Goal: Transaction & Acquisition: Obtain resource

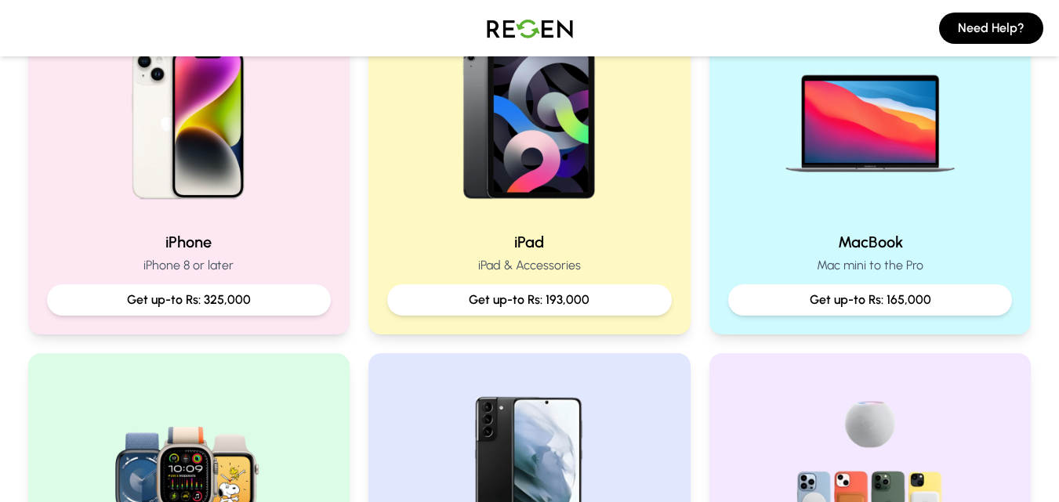
scroll to position [390, 0]
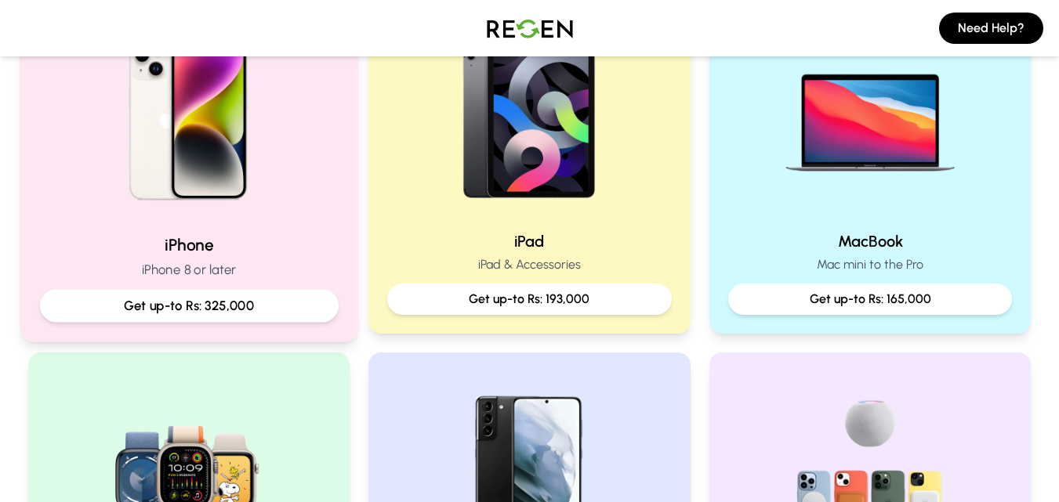
click at [164, 203] on img at bounding box center [188, 115] width 211 height 211
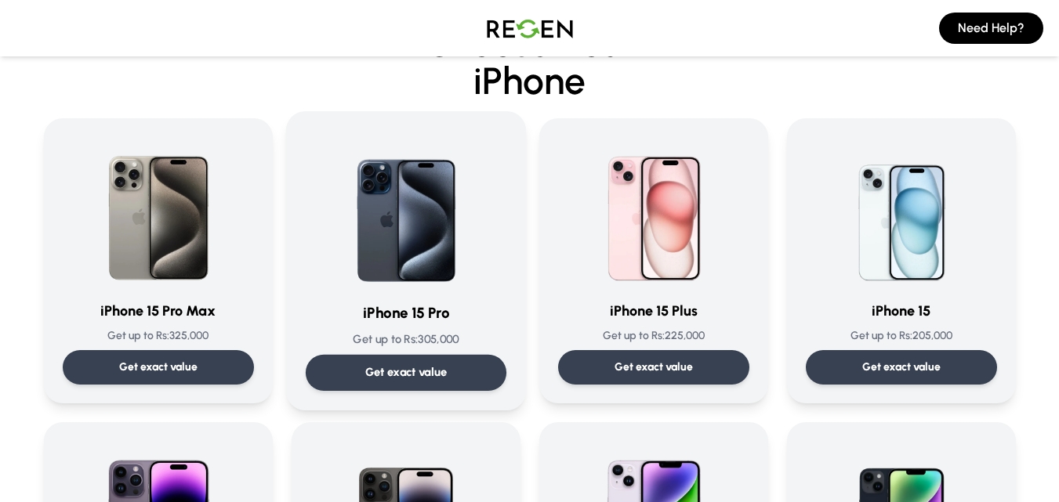
scroll to position [59, 0]
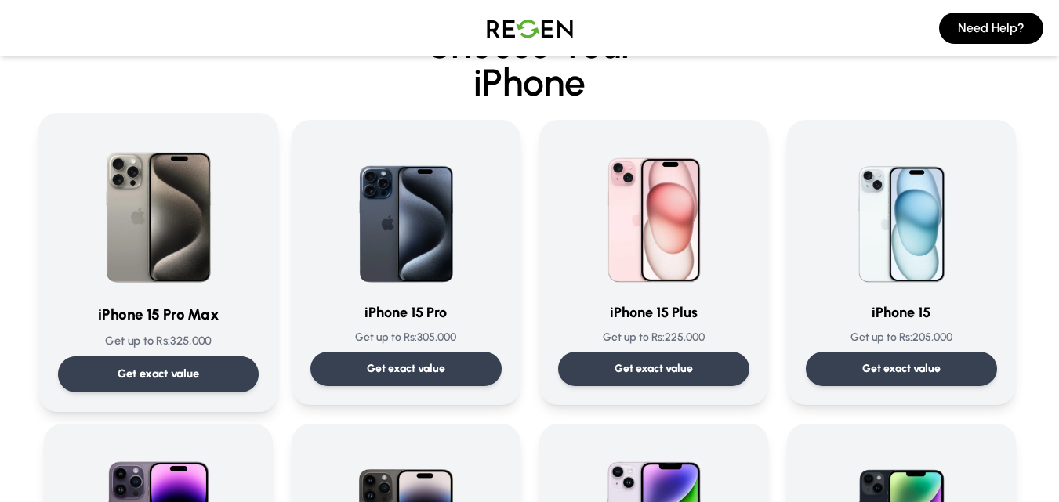
click at [192, 364] on div "Get exact value" at bounding box center [157, 375] width 201 height 36
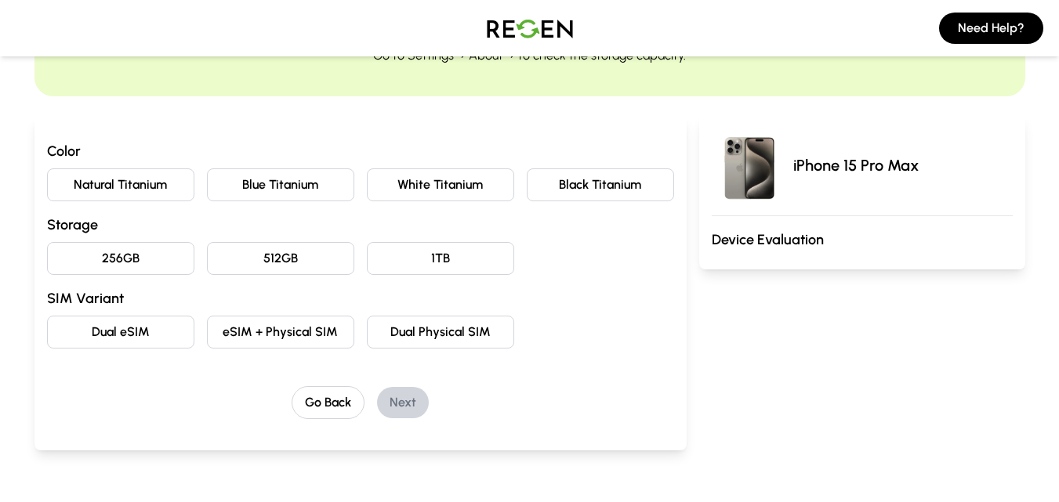
scroll to position [78, 0]
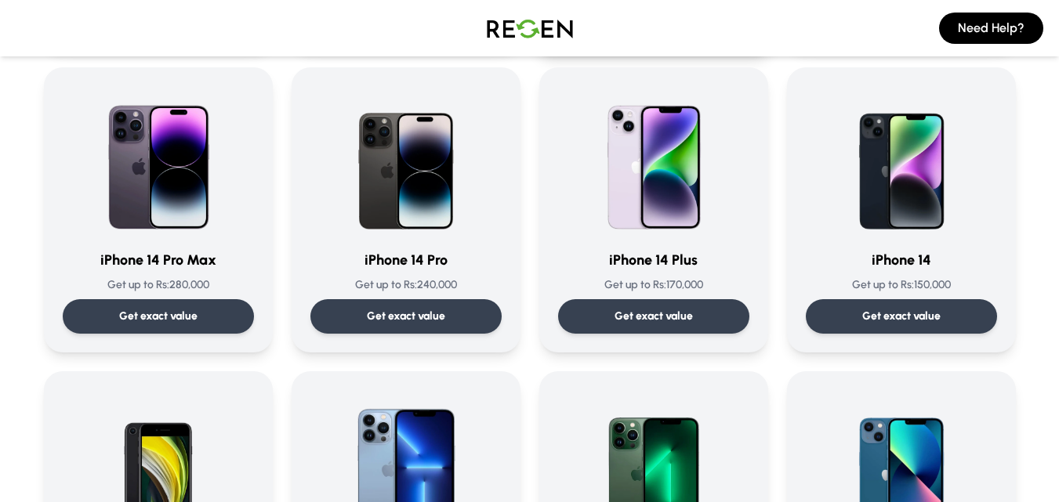
scroll to position [420, 0]
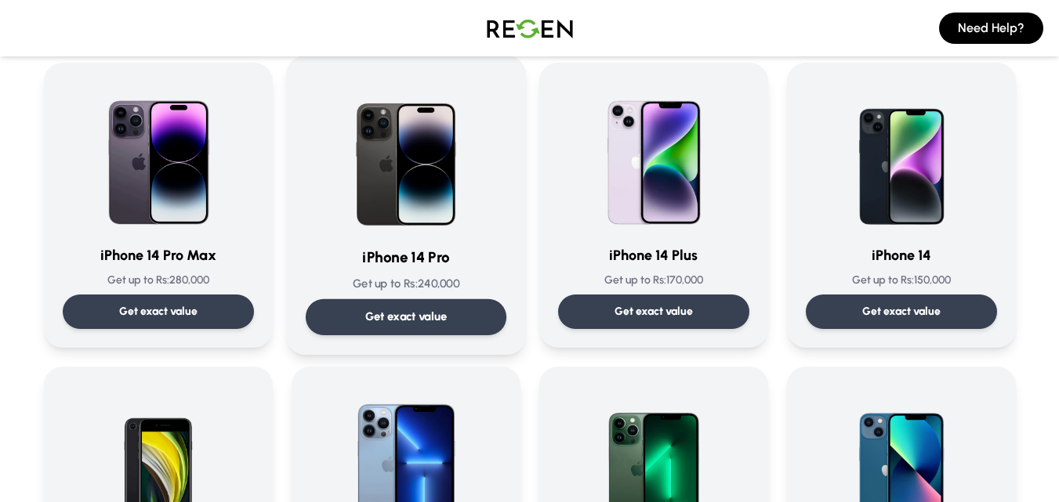
click at [415, 237] on div "iPhone 14 Pro Get up to Rs: 240,000 Get exact value" at bounding box center [405, 205] width 201 height 260
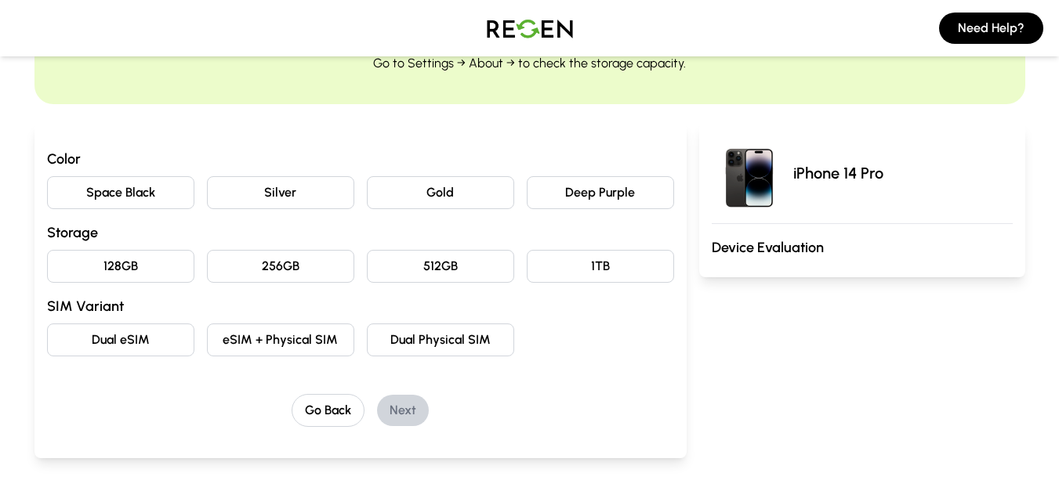
scroll to position [96, 0]
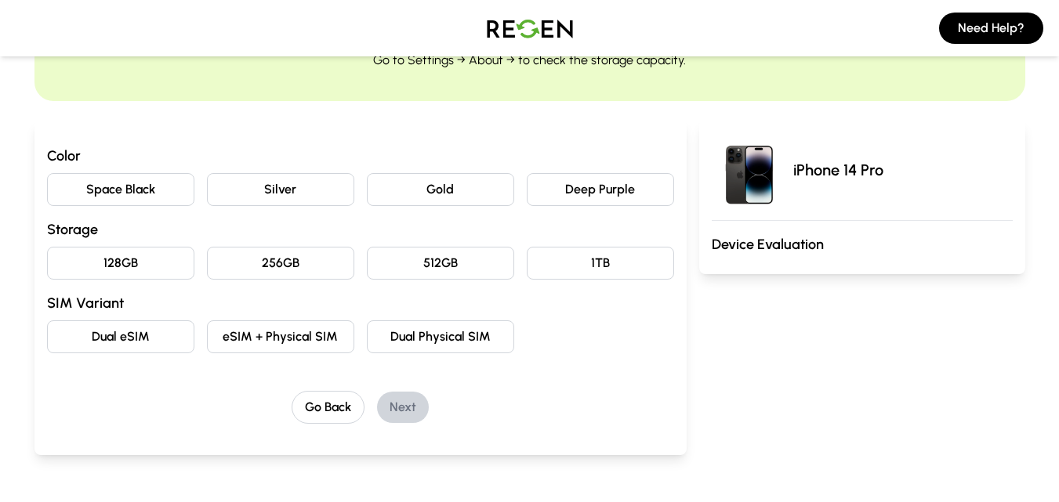
click at [149, 184] on button "Space Black" at bounding box center [120, 189] width 147 height 33
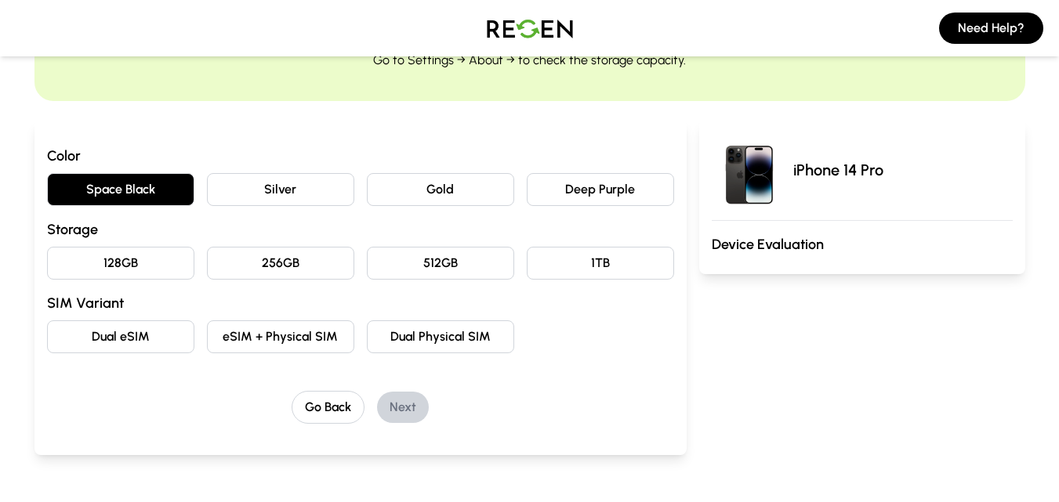
drag, startPoint x: 167, startPoint y: 185, endPoint x: 248, endPoint y: 194, distance: 82.0
click at [248, 194] on div "Space Black Silver Gold Deep Purple" at bounding box center [360, 189] width 627 height 33
click at [248, 194] on button "Silver" at bounding box center [280, 189] width 147 height 33
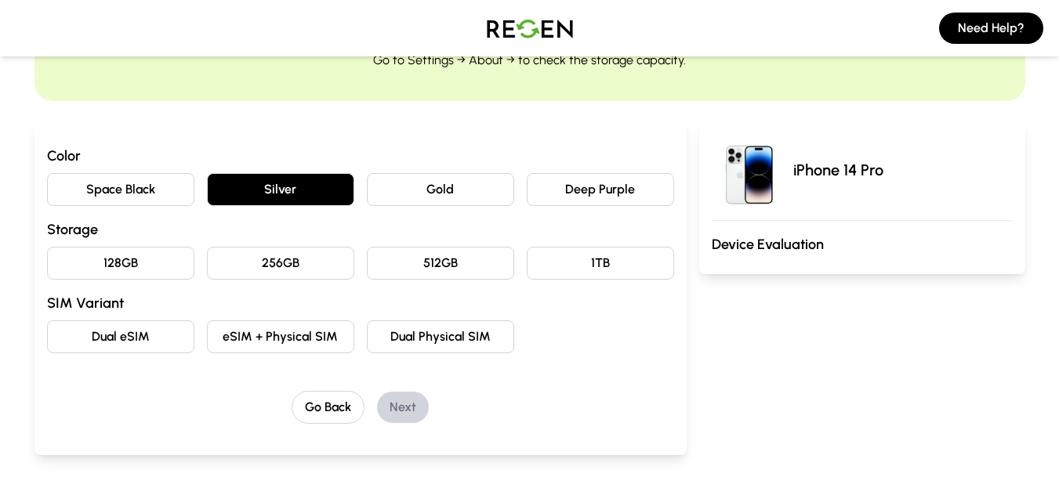
click at [281, 263] on button "256GB" at bounding box center [280, 263] width 147 height 33
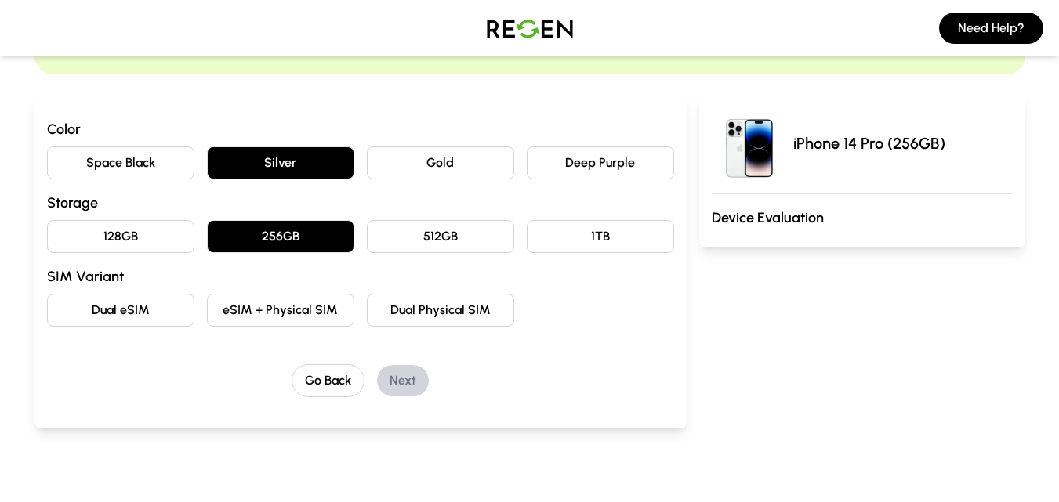
scroll to position [126, 0]
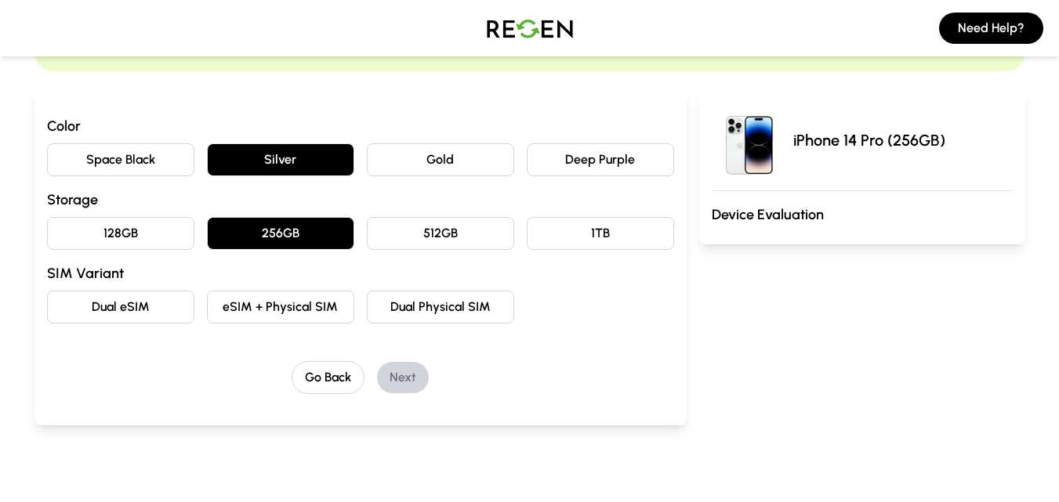
click at [309, 306] on button "eSIM + Physical SIM" at bounding box center [280, 307] width 147 height 33
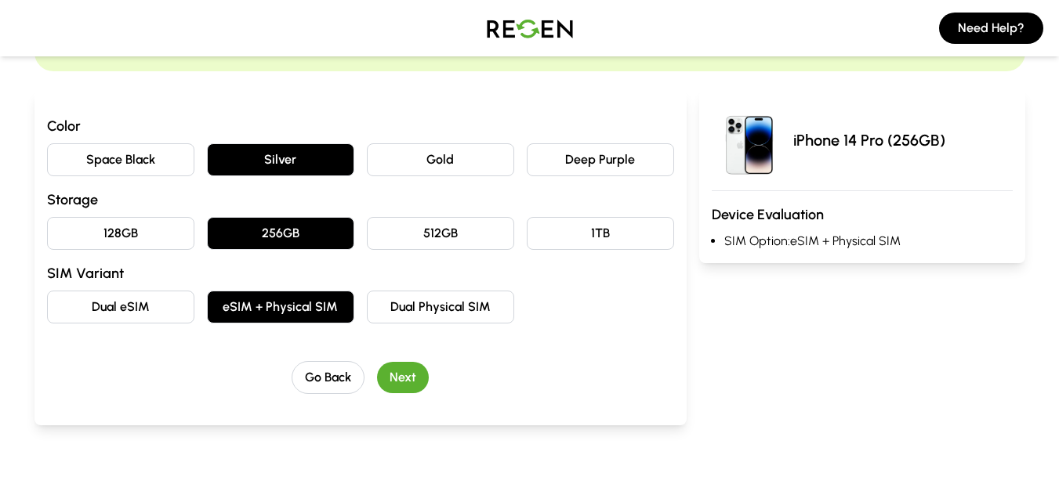
click at [404, 382] on button "Next" at bounding box center [403, 377] width 52 height 31
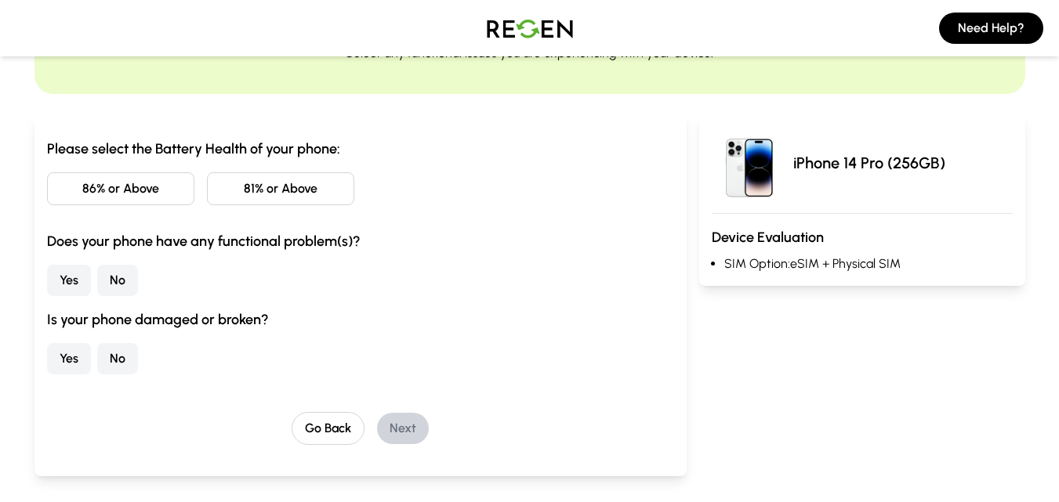
scroll to position [105, 0]
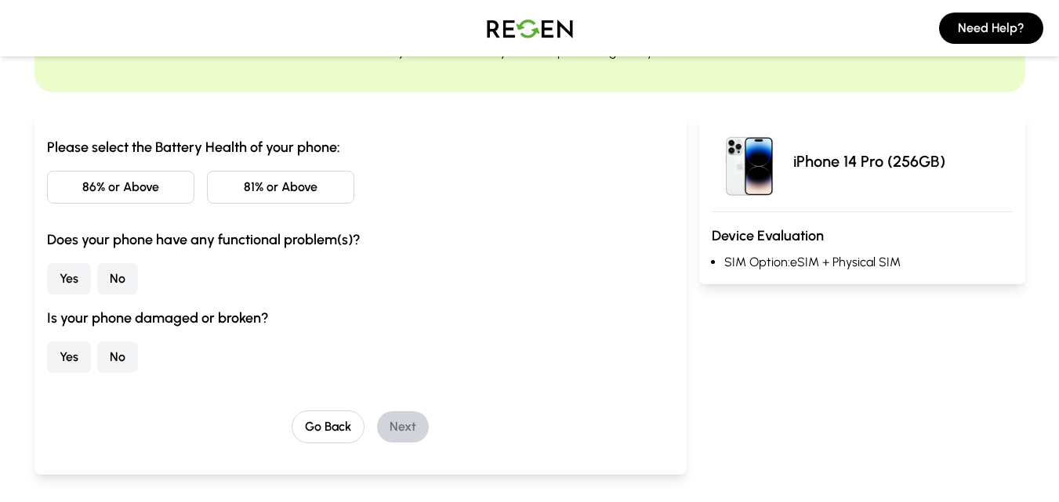
click at [122, 188] on button "86% or Above" at bounding box center [120, 187] width 147 height 33
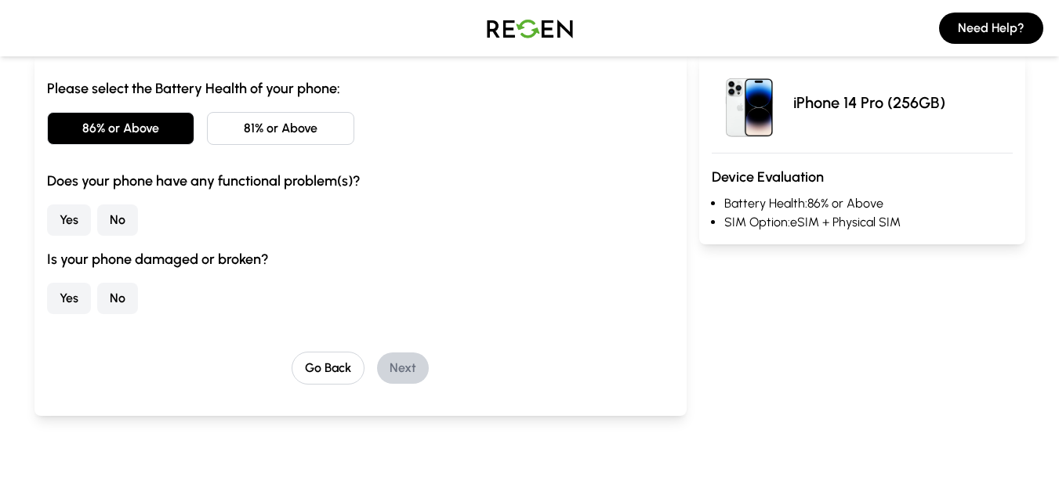
scroll to position [168, 0]
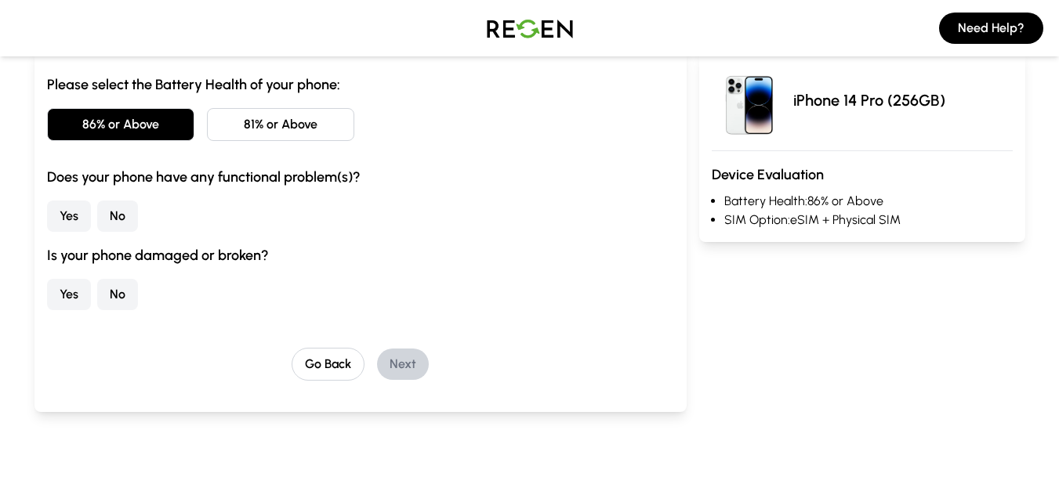
click at [120, 220] on button "No" at bounding box center [117, 216] width 41 height 31
click at [123, 298] on button "No" at bounding box center [117, 294] width 41 height 31
click at [407, 362] on button "Next" at bounding box center [403, 364] width 52 height 31
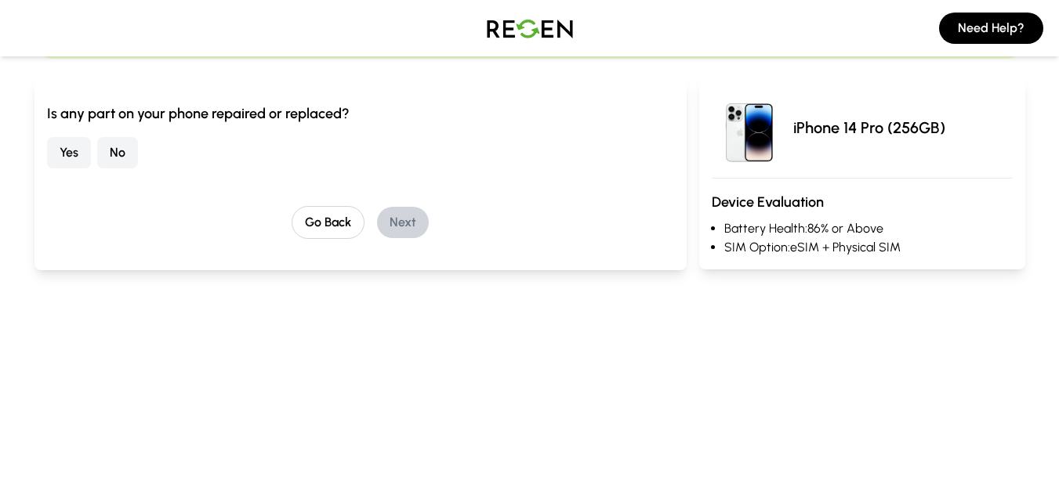
scroll to position [139, 0]
click at [114, 153] on button "No" at bounding box center [117, 151] width 41 height 31
click at [400, 222] on button "Next" at bounding box center [403, 221] width 52 height 31
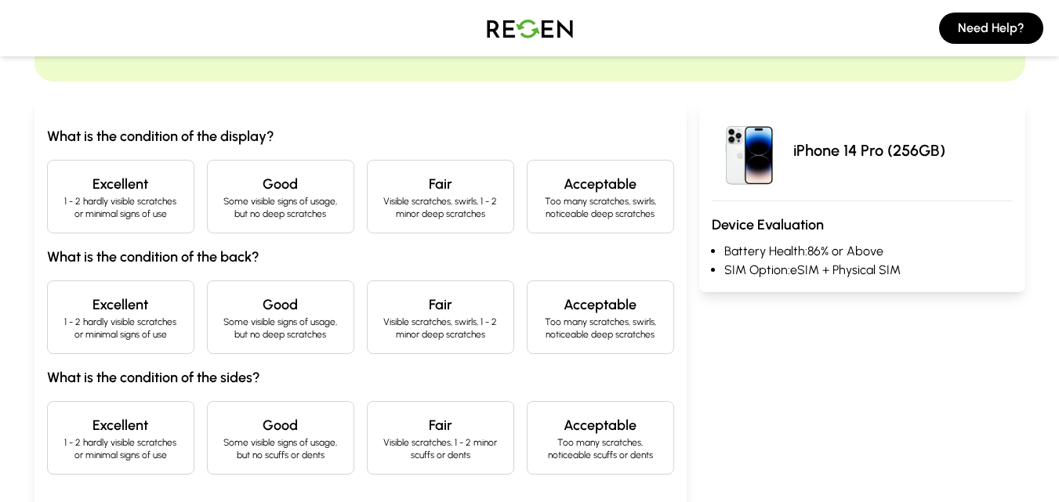
scroll to position [118, 0]
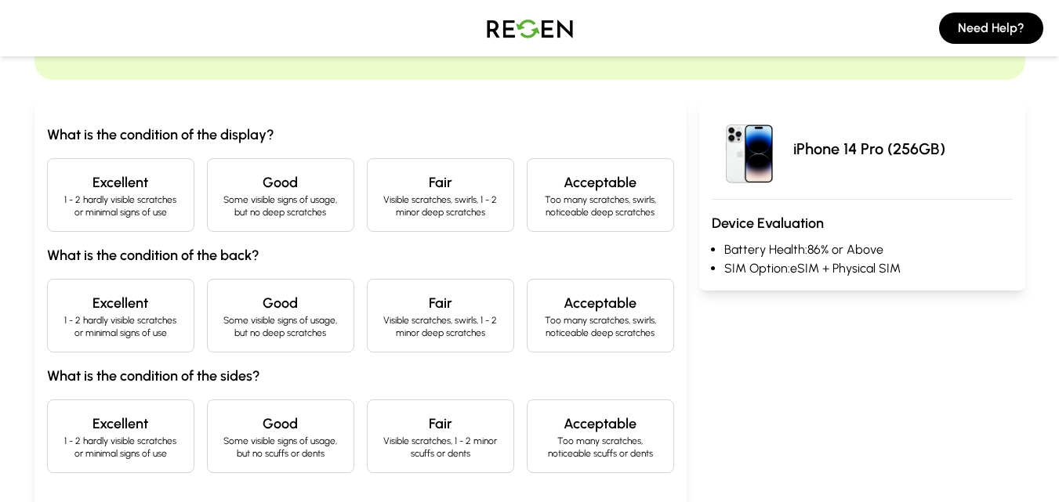
click at [128, 183] on h4 "Excellent" at bounding box center [120, 183] width 121 height 22
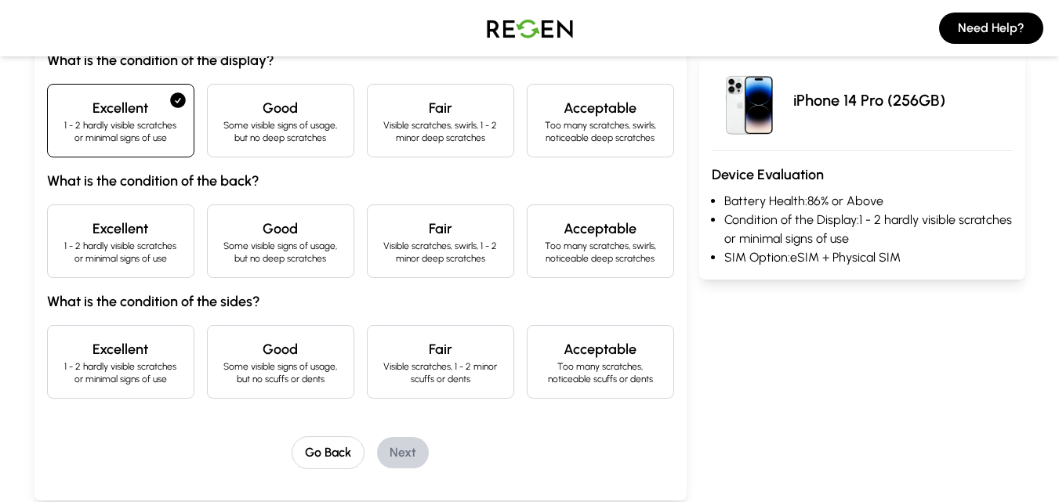
scroll to position [197, 0]
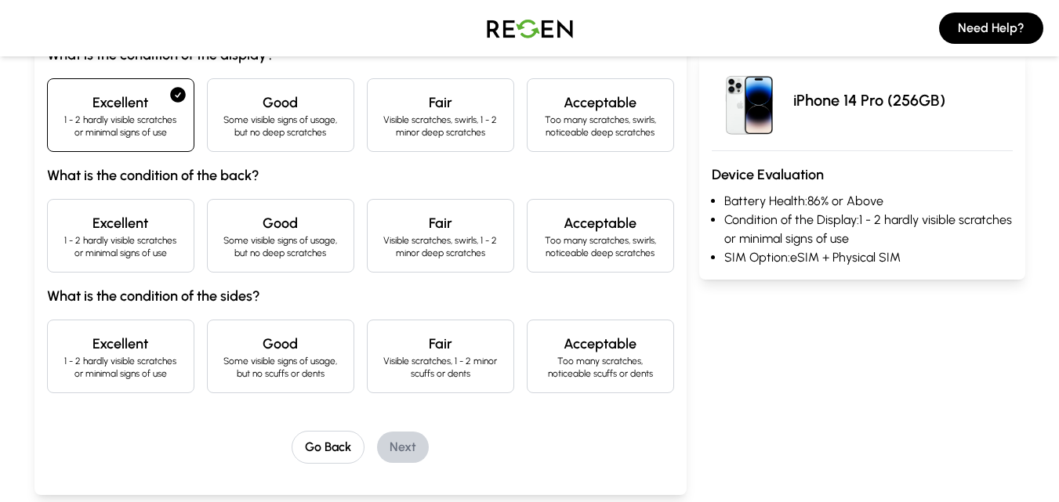
click at [126, 241] on p "1 - 2 hardly visible scratches or minimal signs of use" at bounding box center [120, 246] width 121 height 25
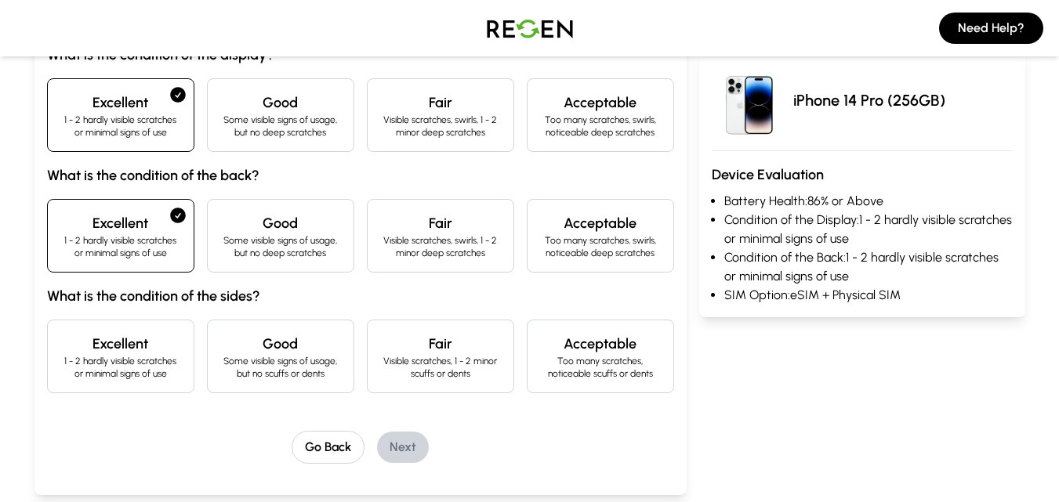
click at [146, 359] on p "1 - 2 hardly visible scratches or minimal signs of use" at bounding box center [120, 367] width 121 height 25
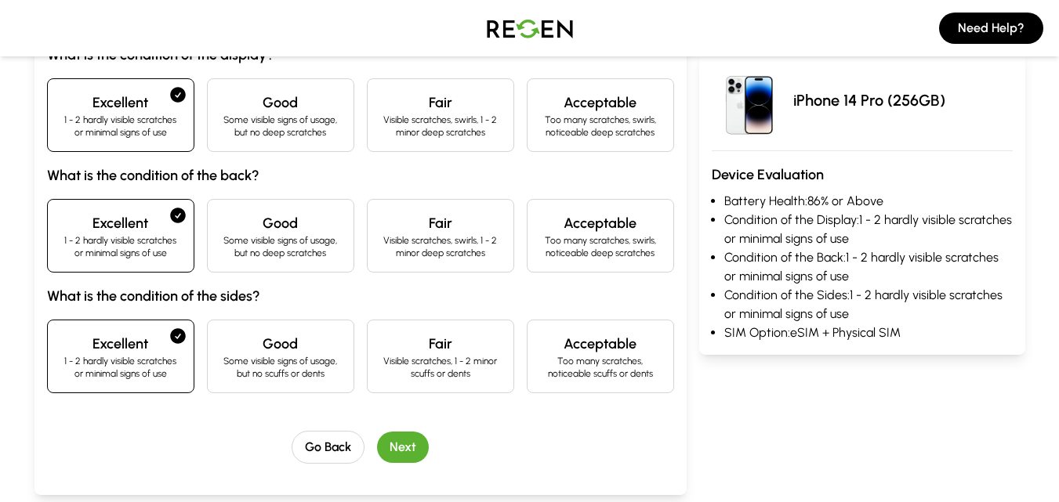
click at [396, 446] on button "Next" at bounding box center [403, 447] width 52 height 31
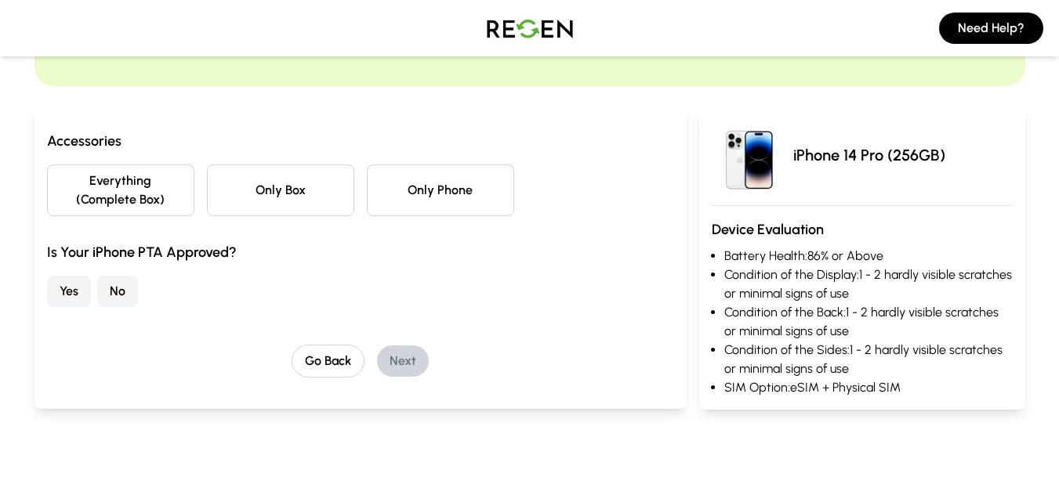
scroll to position [118, 0]
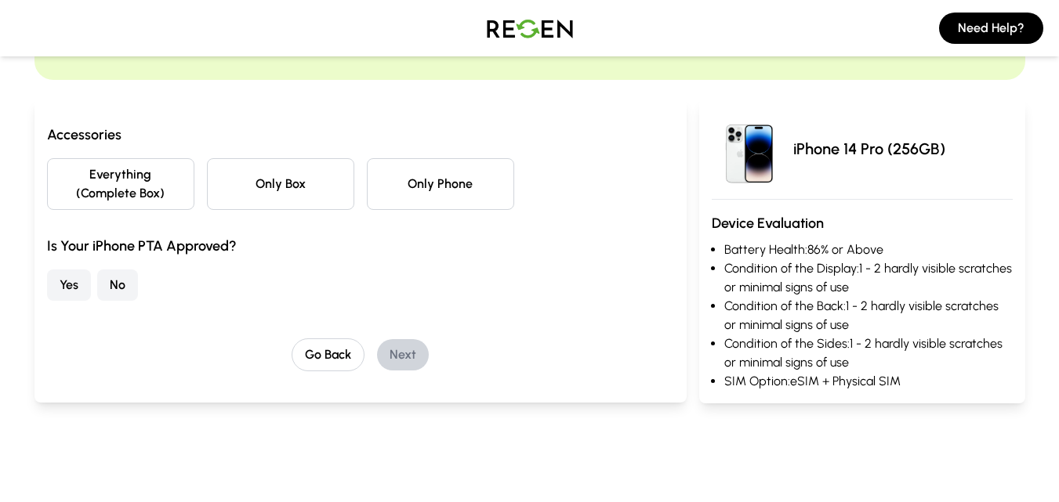
click at [69, 294] on button "Yes" at bounding box center [69, 285] width 44 height 31
click at [438, 193] on button "Only Phone" at bounding box center [440, 184] width 147 height 52
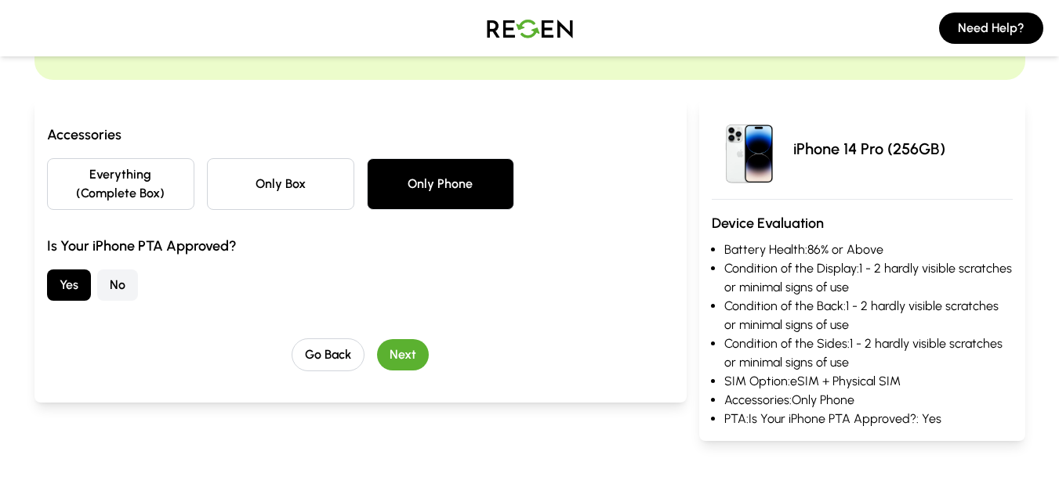
click at [395, 352] on button "Next" at bounding box center [403, 354] width 52 height 31
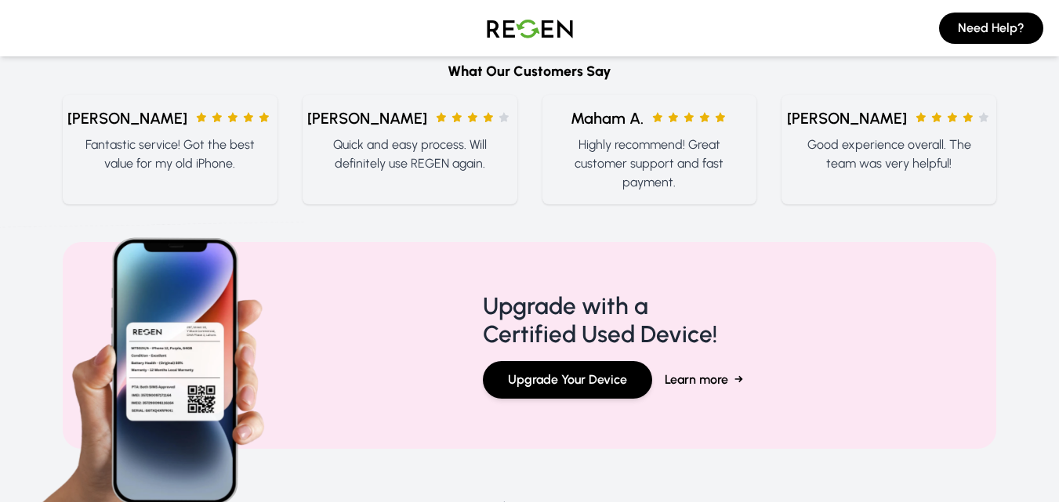
scroll to position [1019, 0]
